Goal: Complete application form

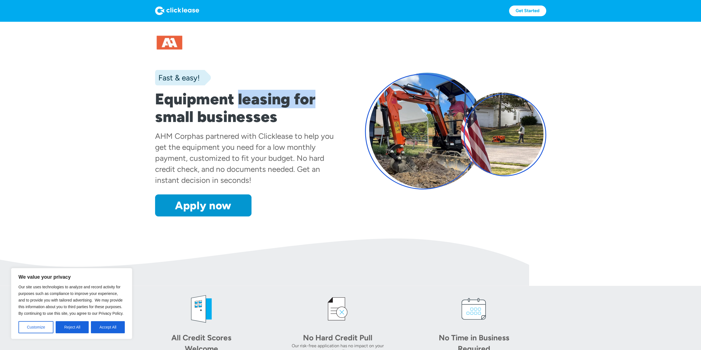
drag, startPoint x: 239, startPoint y: 96, endPoint x: 321, endPoint y: 101, distance: 82.3
click at [321, 101] on h1 "Equipment leasing for small businesses" at bounding box center [245, 107] width 181 height 35
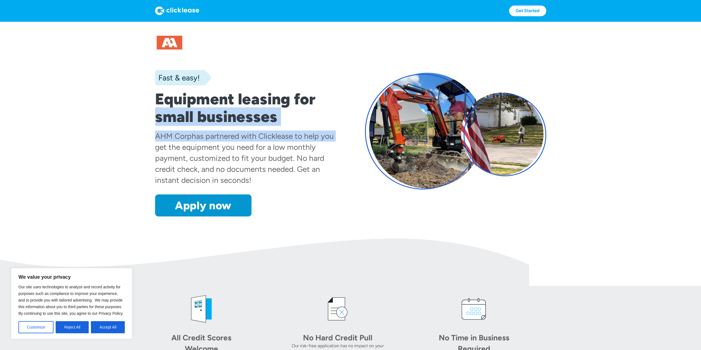
drag, startPoint x: 154, startPoint y: 122, endPoint x: 334, endPoint y: 134, distance: 180.6
click at [334, 134] on section "Fast & easy! Equipment leasing for small businesses AHM Corp has partnered with…" at bounding box center [350, 129] width 701 height 217
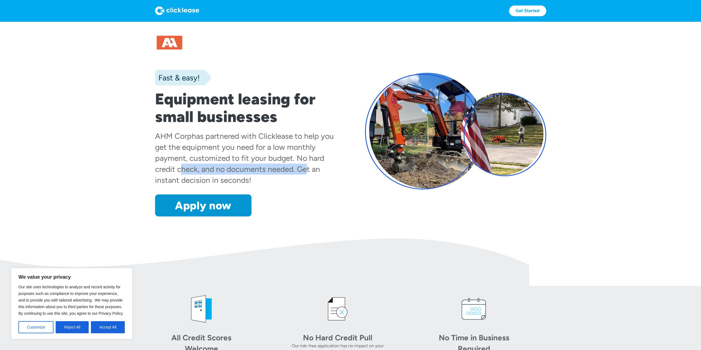
drag, startPoint x: 195, startPoint y: 169, endPoint x: 309, endPoint y: 171, distance: 113.8
click at [304, 171] on div "has partnered with Clicklease to help you get the equipment you need for a low …" at bounding box center [244, 157] width 179 height 53
click at [320, 171] on div "has partnered with Clicklease to help you get the equipment you need for a low …" at bounding box center [244, 157] width 179 height 53
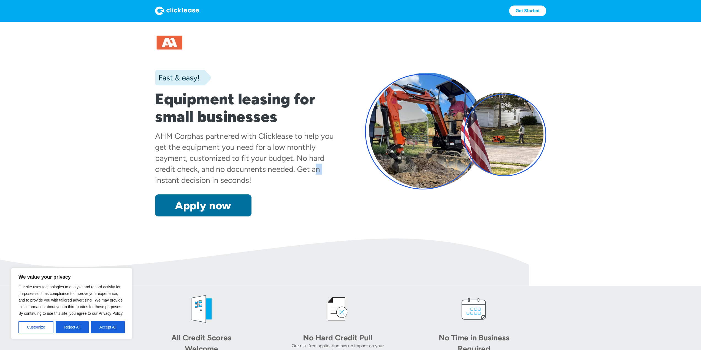
click at [212, 209] on link "Apply now" at bounding box center [203, 205] width 96 height 22
